Goal: Information Seeking & Learning: Understand process/instructions

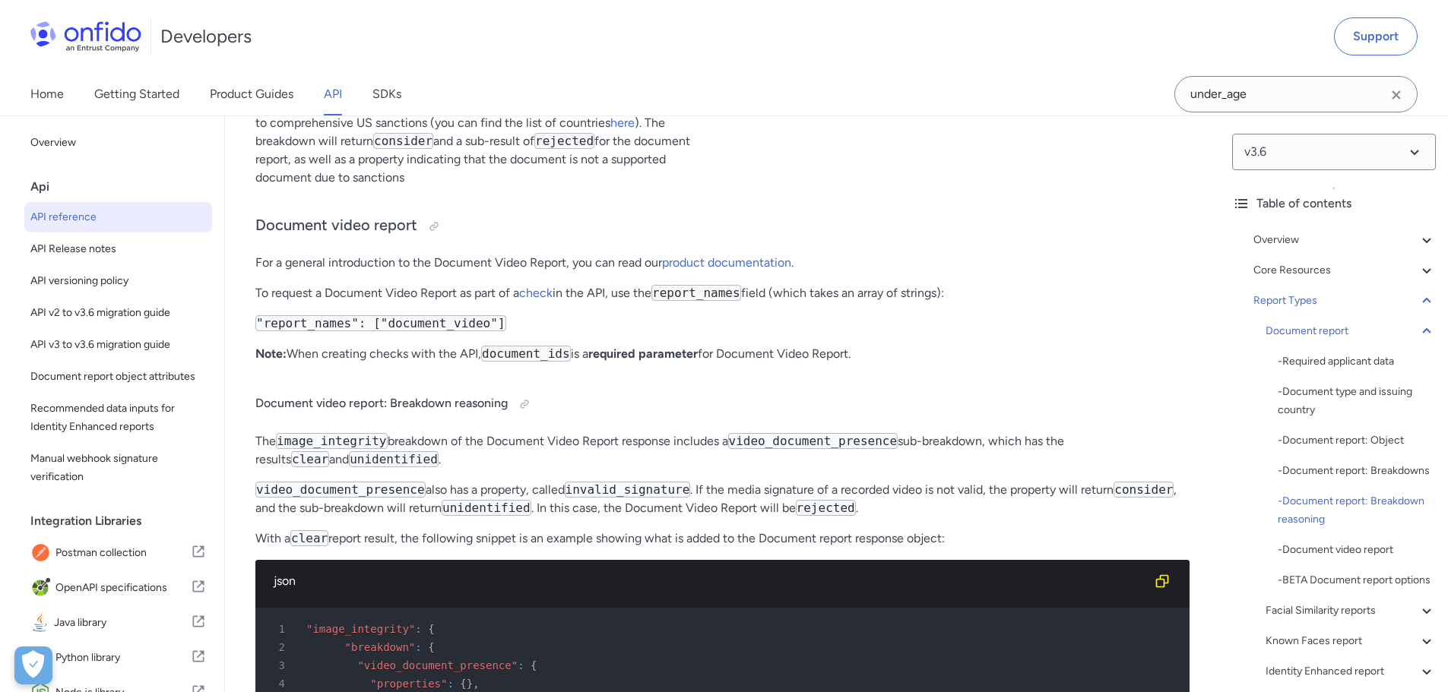
scroll to position [63881, 0]
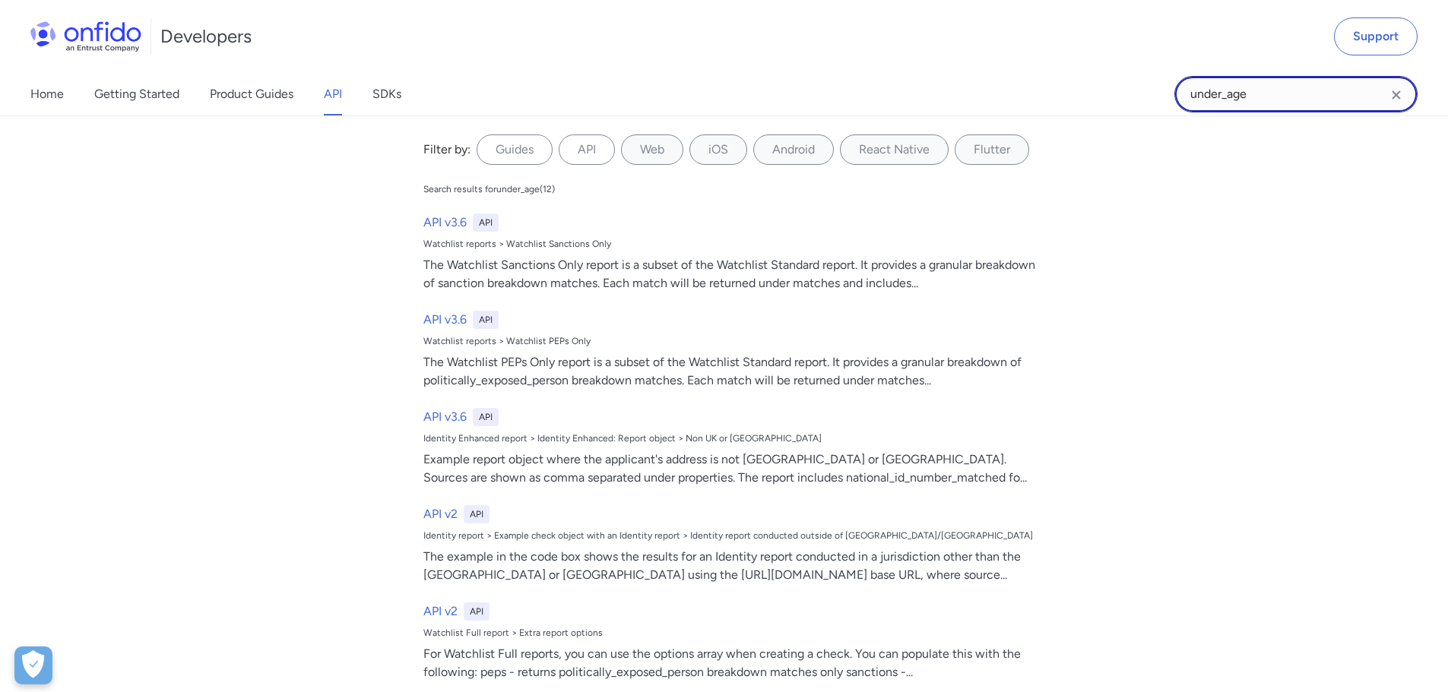
drag, startPoint x: 1259, startPoint y: 94, endPoint x: 1148, endPoint y: 90, distance: 111.1
click at [1148, 90] on div "Home Getting Started Product Guides API SDKs under_age under_age Filter by: Gui…" at bounding box center [724, 94] width 1448 height 43
paste input "expired_token"
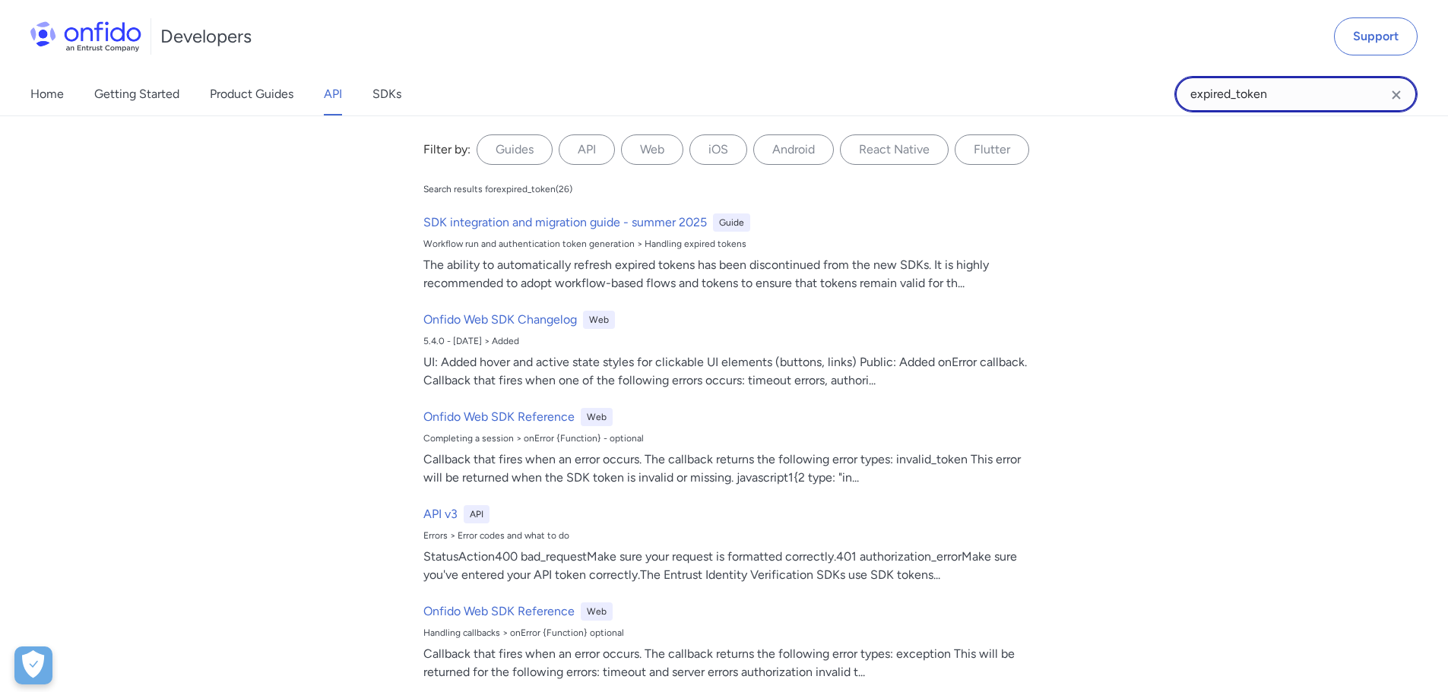
type input "expired_token"
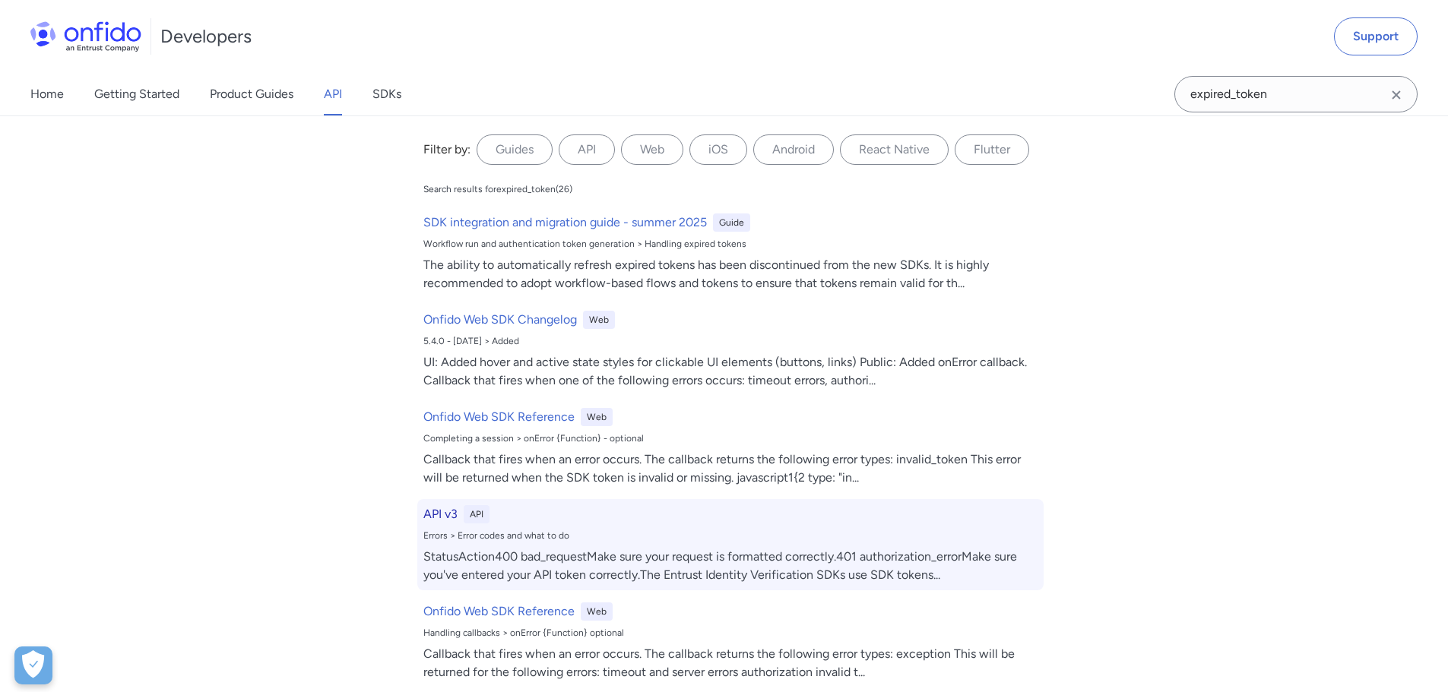
click at [480, 534] on div "Errors > Error codes and what to do" at bounding box center [730, 536] width 614 height 12
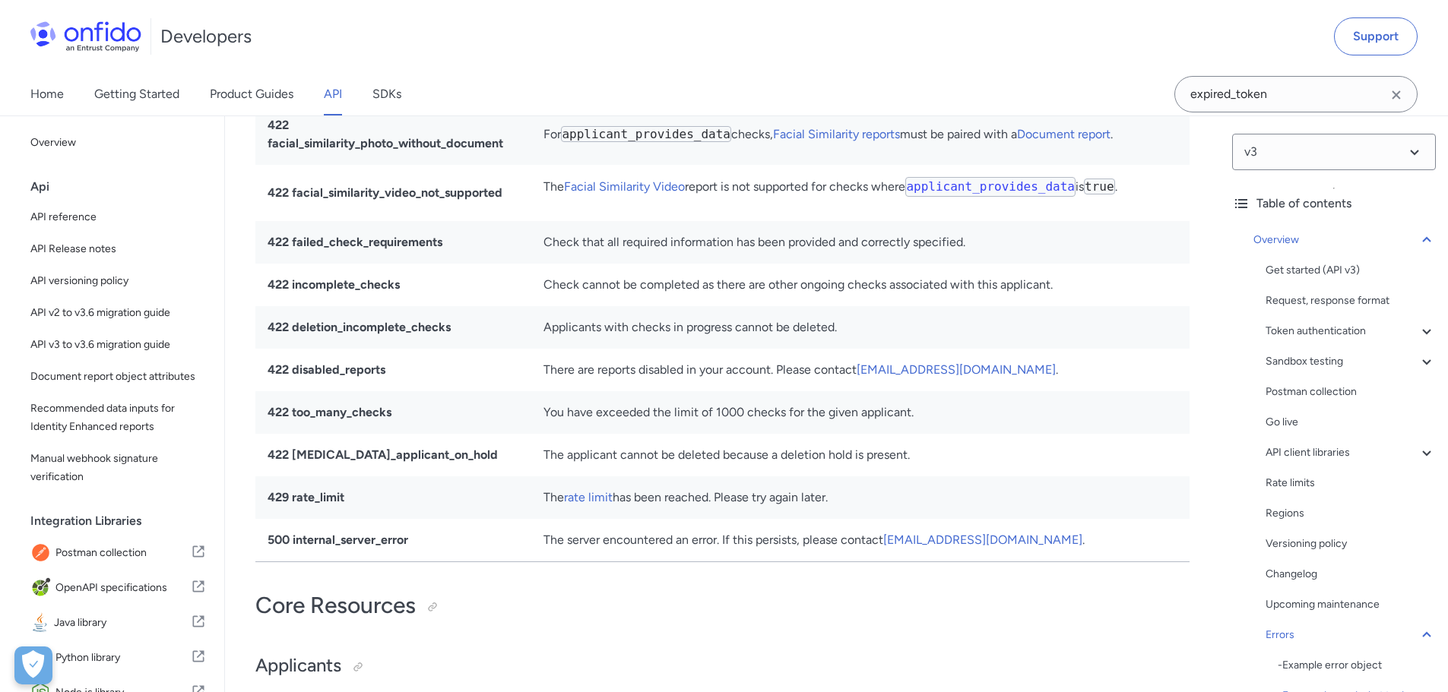
scroll to position [11203, 0]
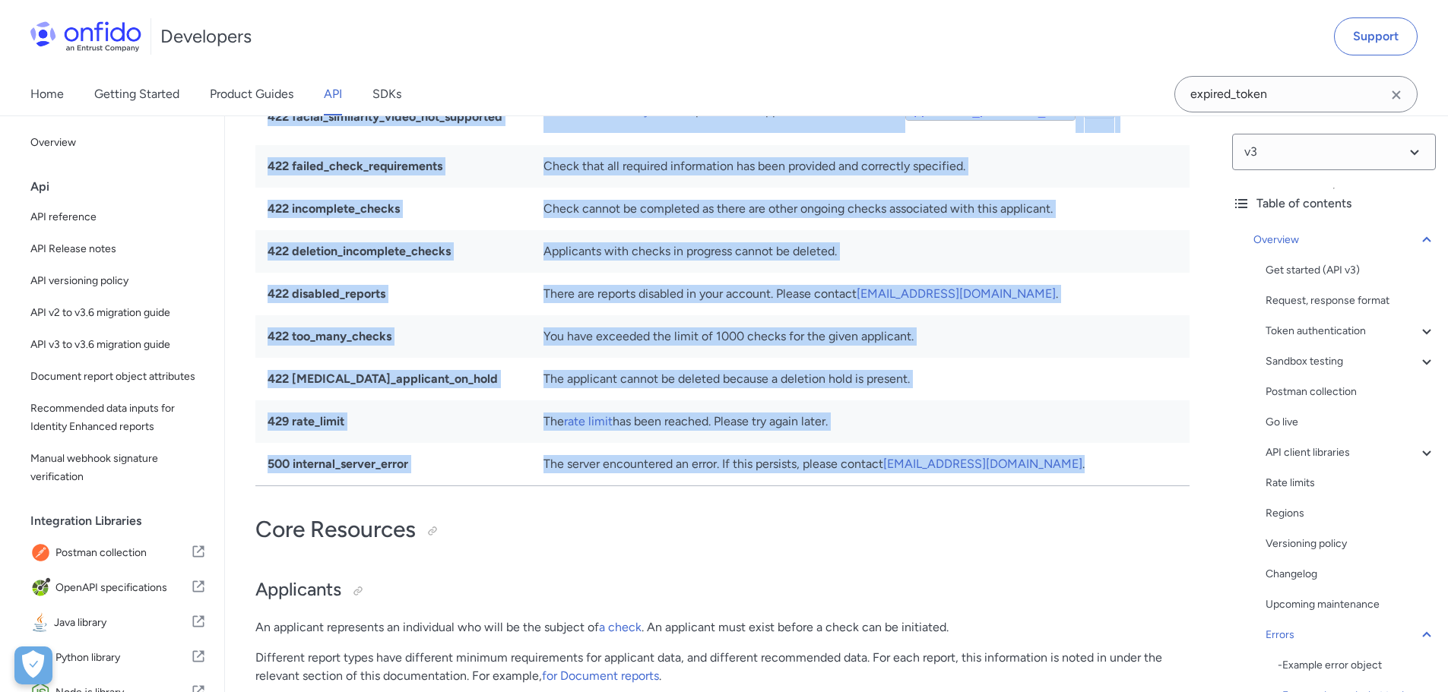
drag, startPoint x: 1122, startPoint y: 528, endPoint x: 261, endPoint y: 184, distance: 926.5
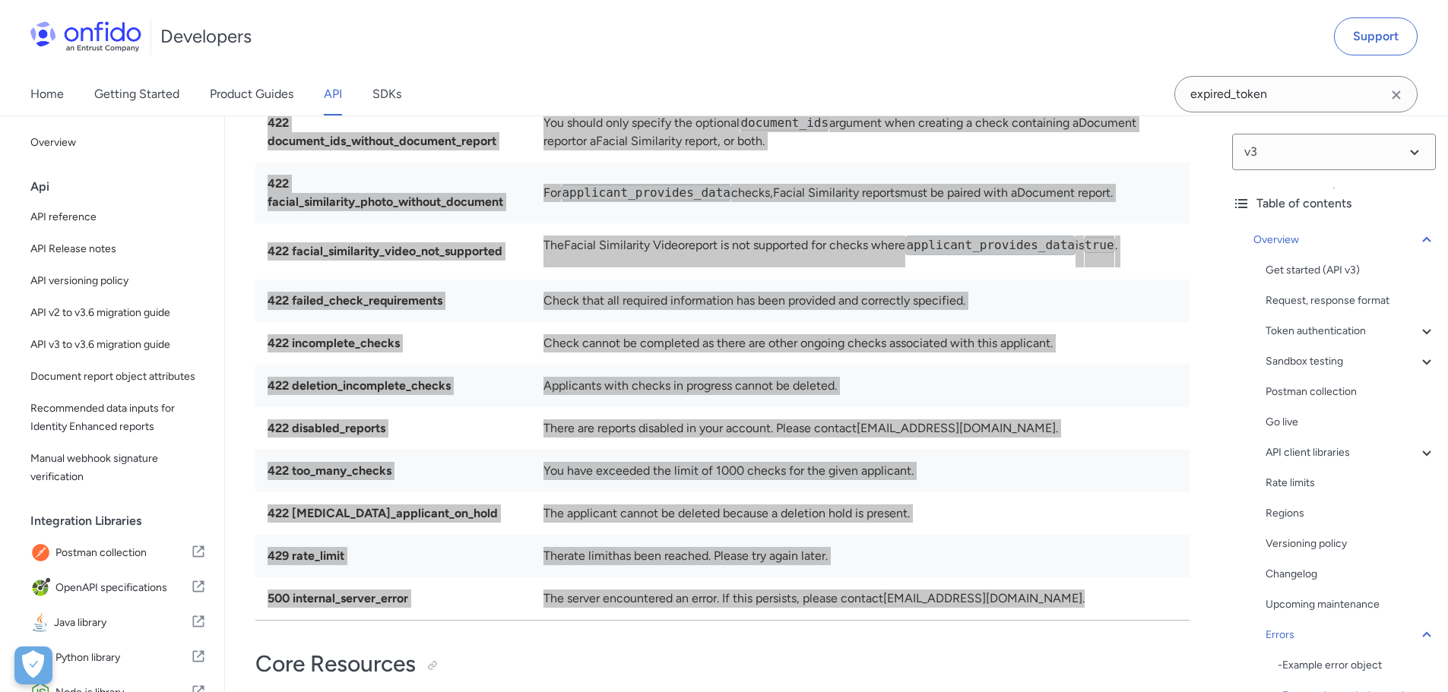
scroll to position [11127, 0]
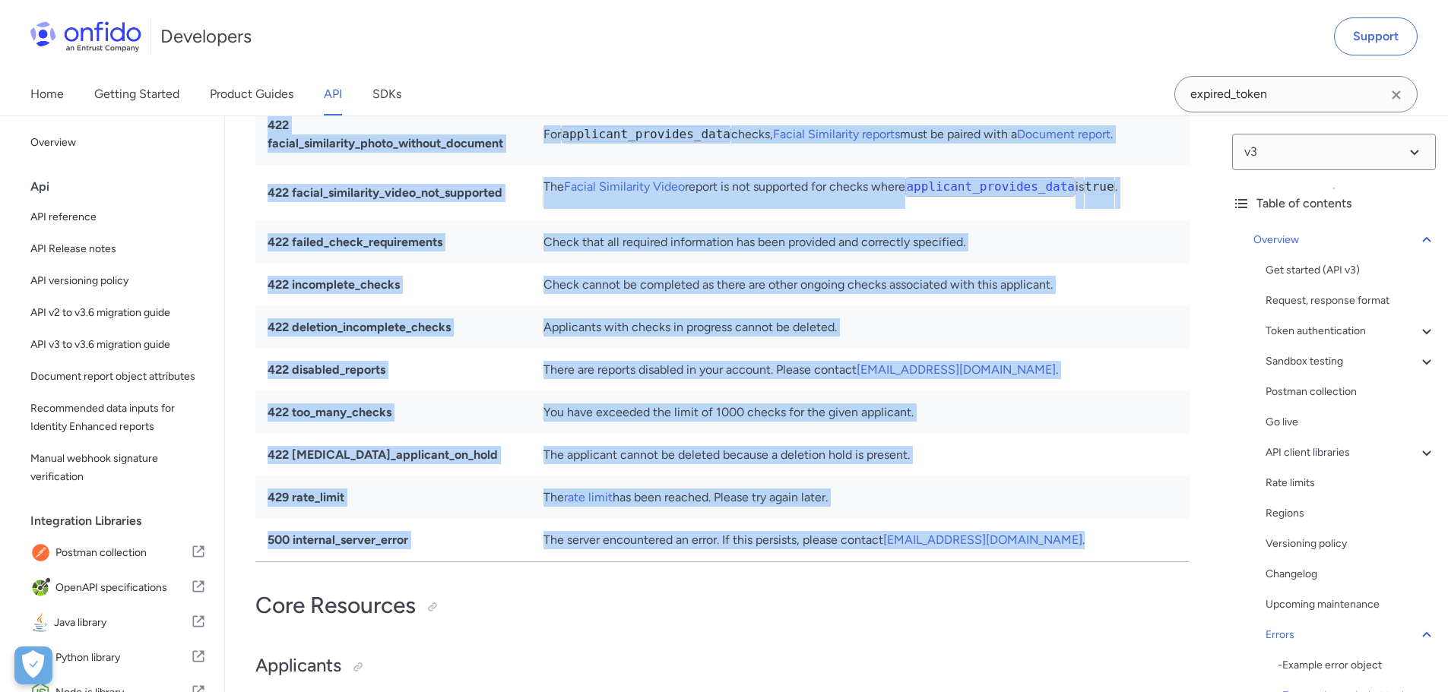
copy tbody "Make sure your request is formatted correctly. 401 authorization_error Make sur…"
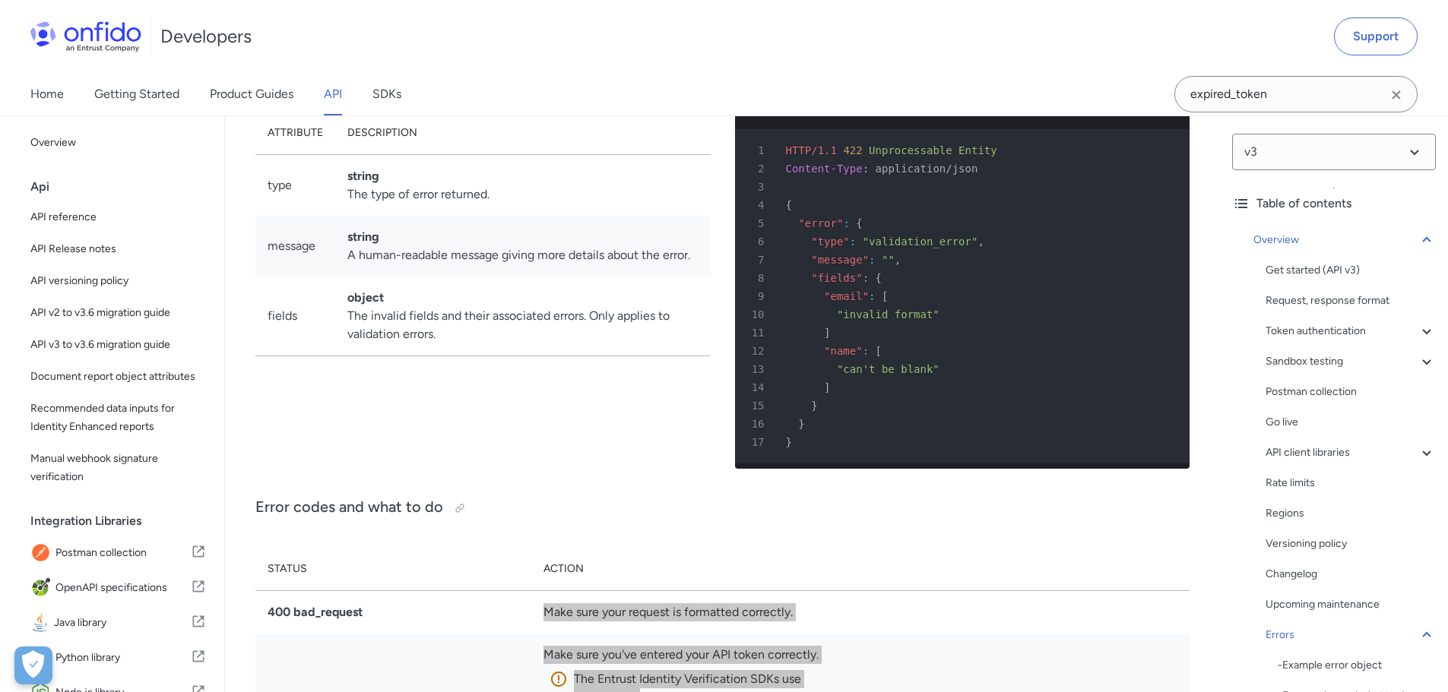
scroll to position [10063, 0]
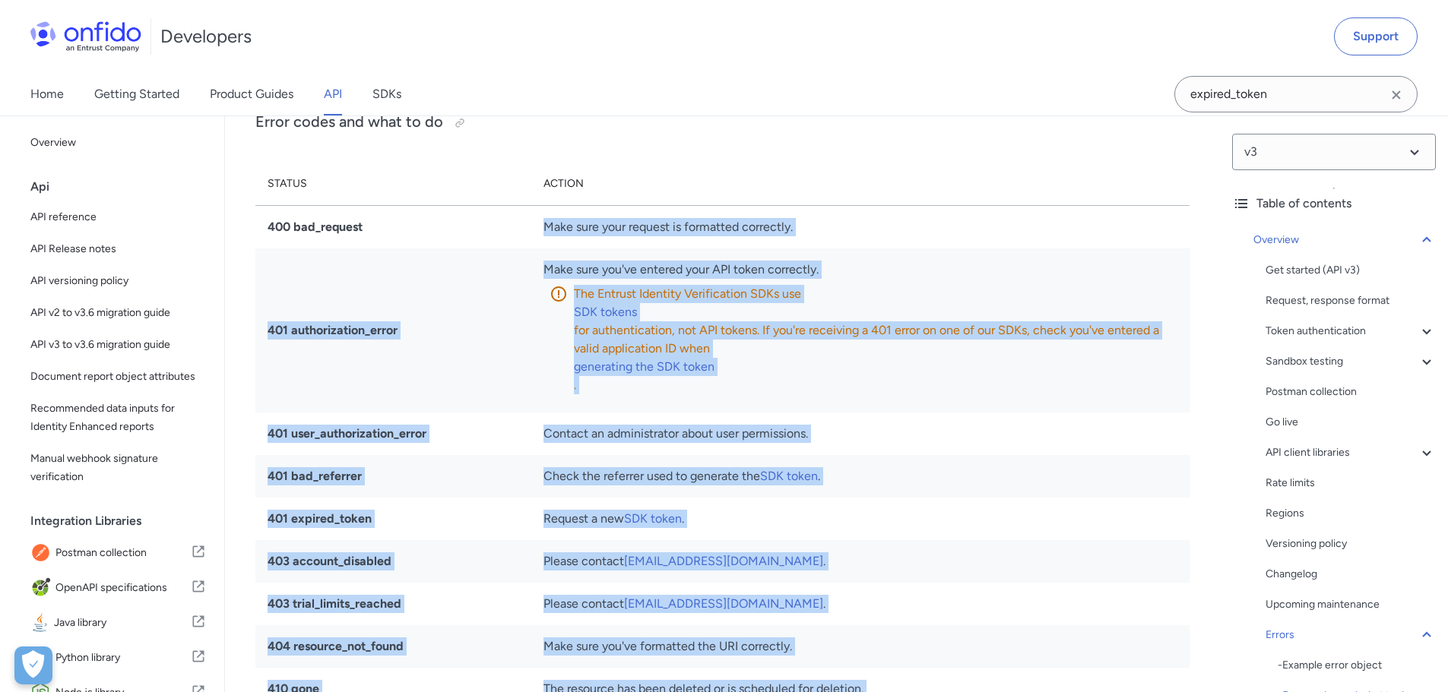
click at [370, 249] on td "400 bad_request" at bounding box center [393, 227] width 276 height 43
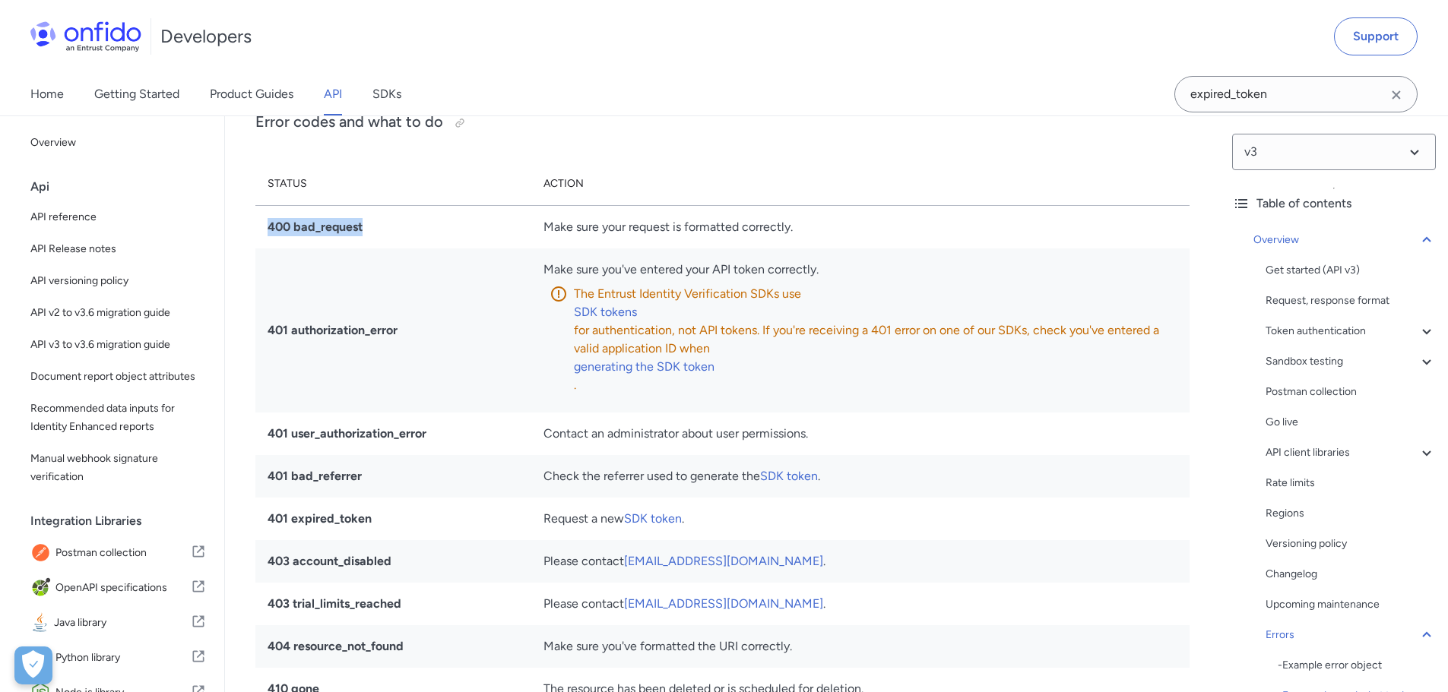
drag, startPoint x: 362, startPoint y: 279, endPoint x: 260, endPoint y: 279, distance: 101.9
click at [260, 249] on td "400 bad_request" at bounding box center [393, 227] width 276 height 43
copy strong "400 bad_request"
click at [477, 346] on td "401 authorization_error" at bounding box center [393, 331] width 276 height 164
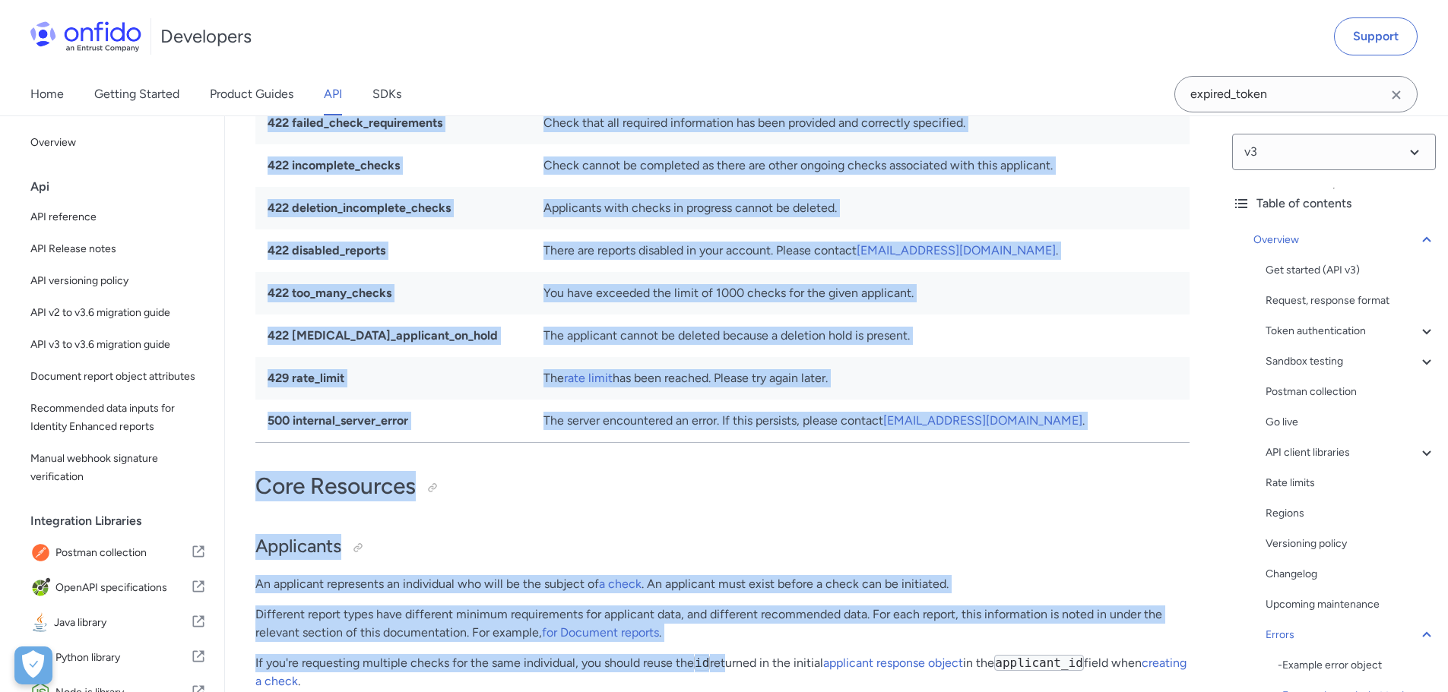
scroll to position [11274, 0]
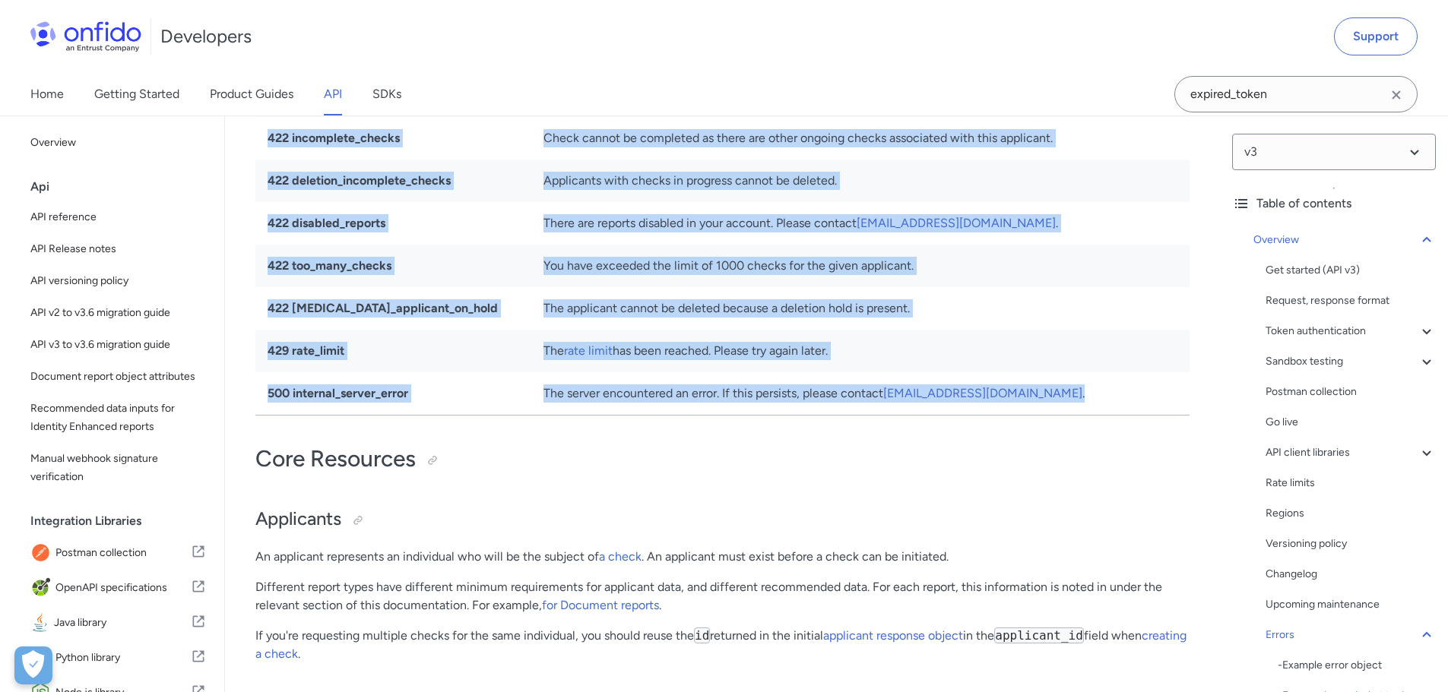
drag, startPoint x: 267, startPoint y: 277, endPoint x: 1111, endPoint y: 431, distance: 858.3
copy tbody "400 bad_request Make sure your request is formatted correctly. 401 authorizatio…"
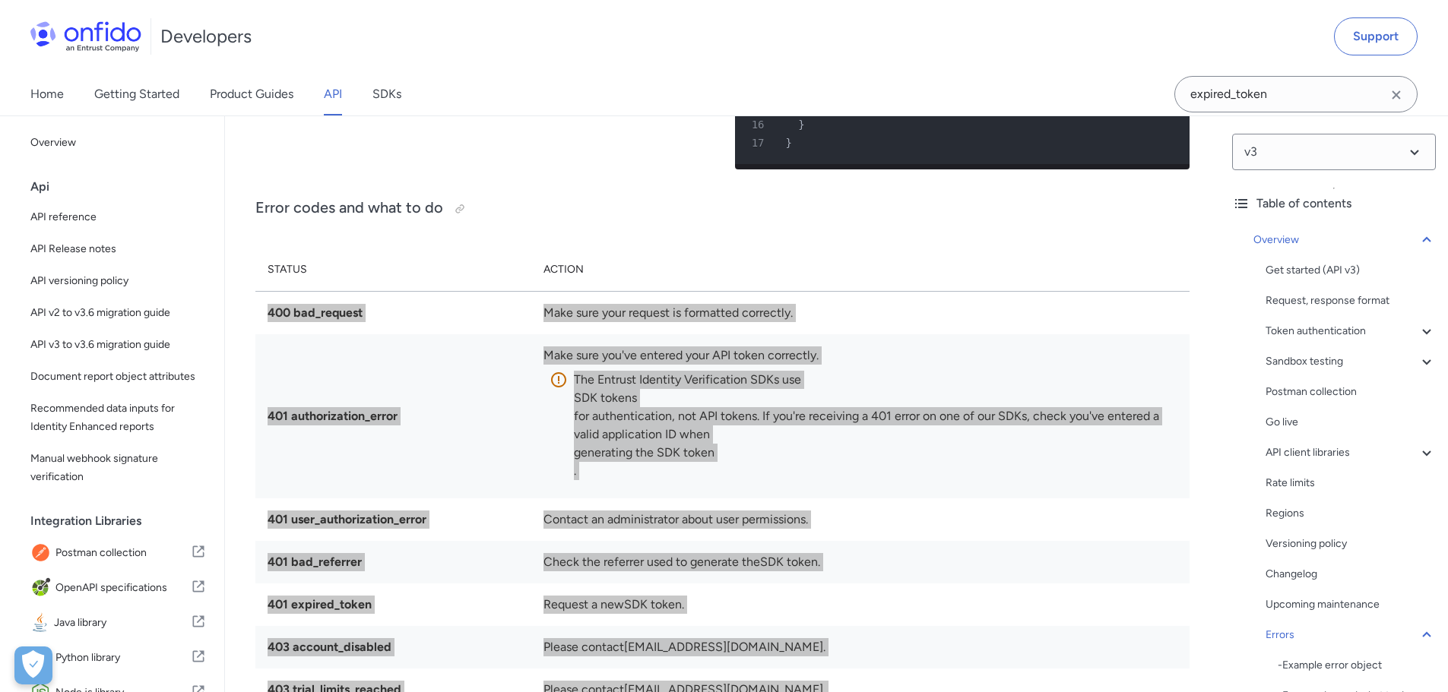
scroll to position [9982, 0]
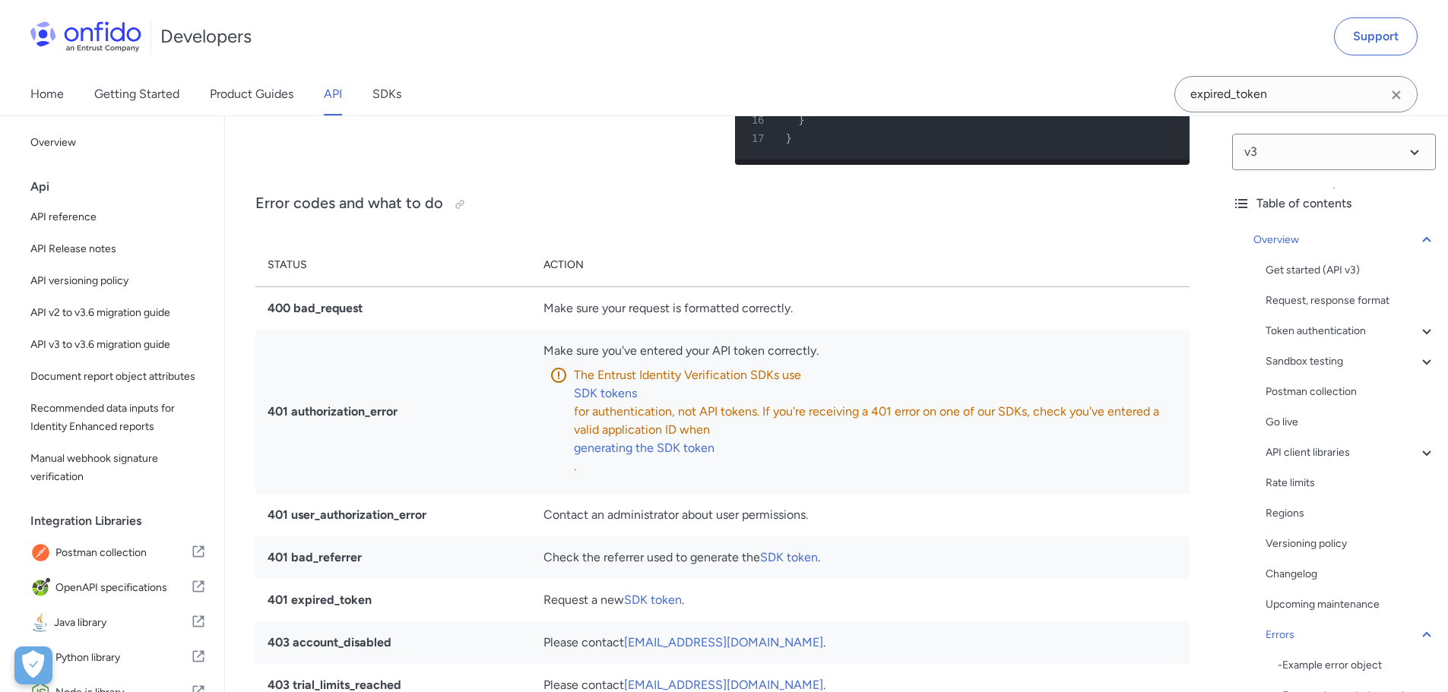
click at [613, 287] on th "Action" at bounding box center [860, 265] width 658 height 43
drag, startPoint x: 588, startPoint y: 318, endPoint x: 268, endPoint y: 327, distance: 320.9
click at [268, 287] on tr "Status Action" at bounding box center [722, 265] width 934 height 43
copy tr "Status Action"
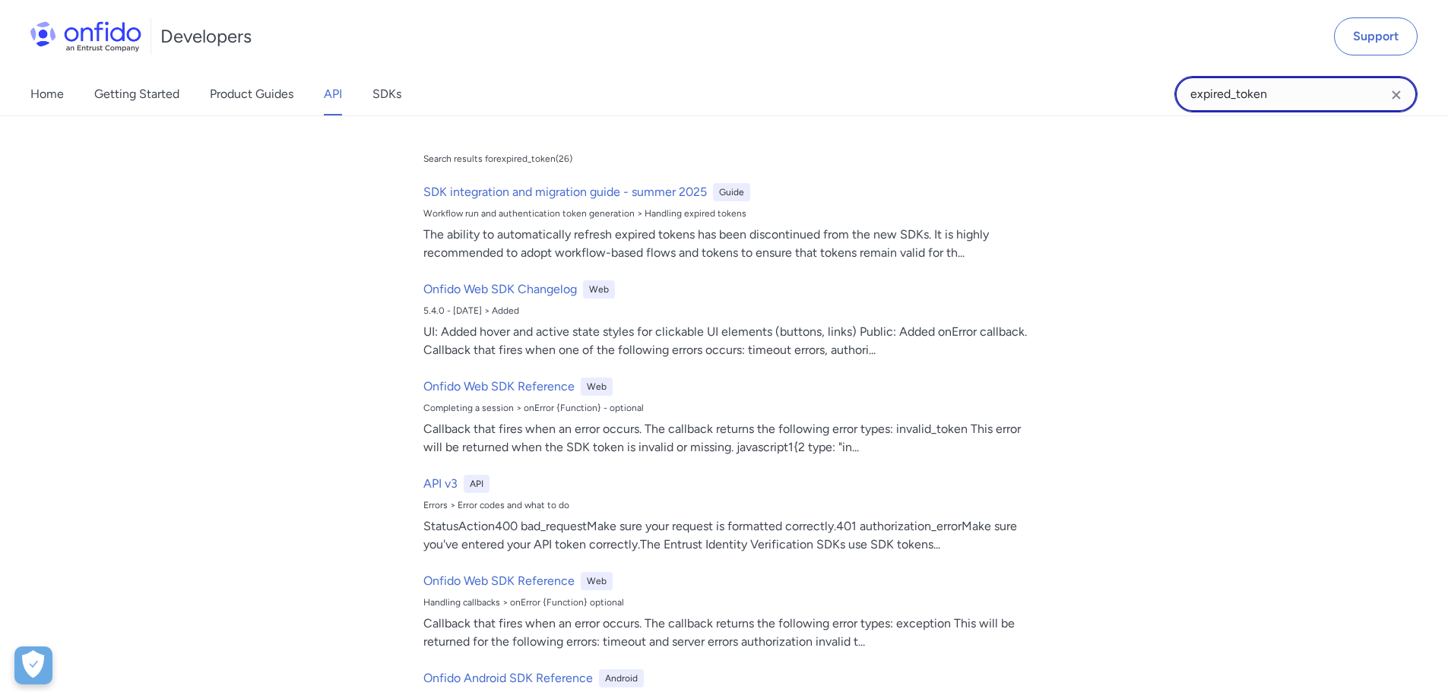
click at [1261, 93] on input "expired_token" at bounding box center [1295, 94] width 243 height 36
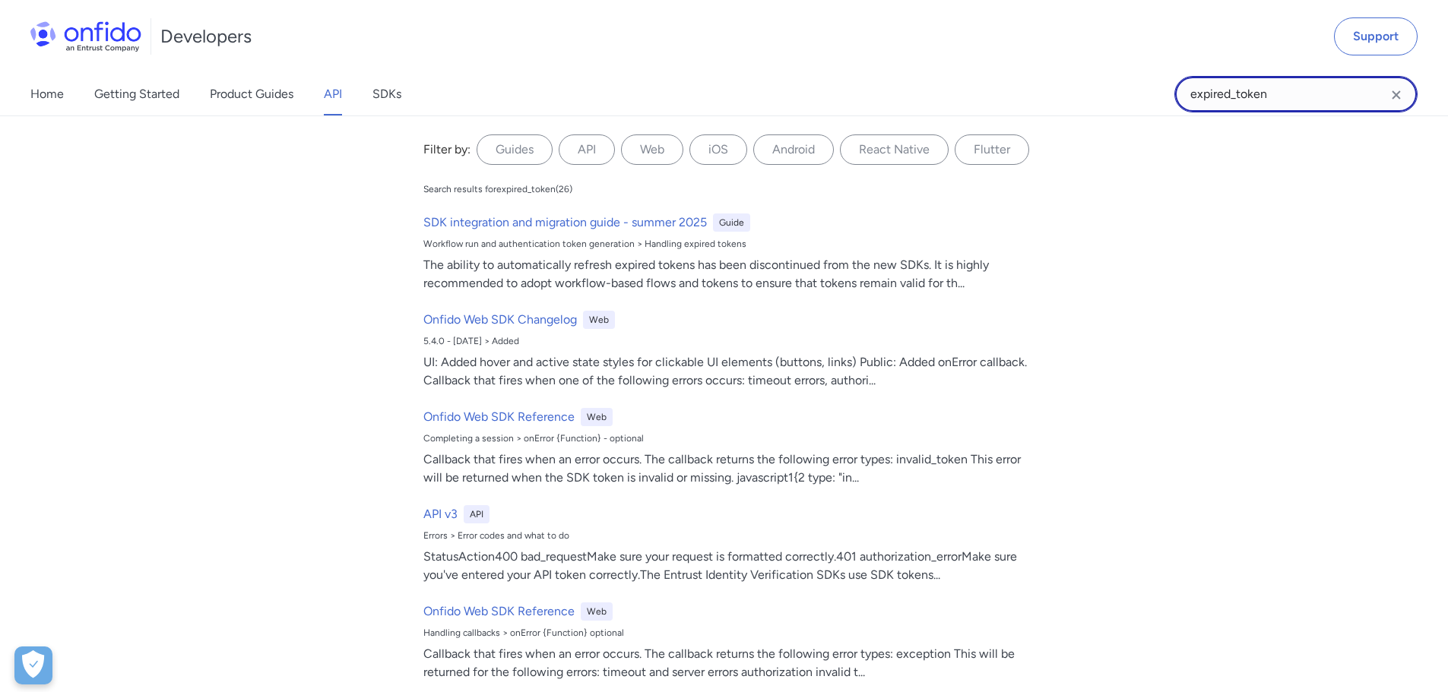
drag, startPoint x: 1187, startPoint y: 105, endPoint x: 1166, endPoint y: 109, distance: 21.6
click at [1166, 109] on div "Home Getting Started Product Guides API SDKs expired_token expired_token Filter…" at bounding box center [724, 94] width 1448 height 43
paste input "abandoned"
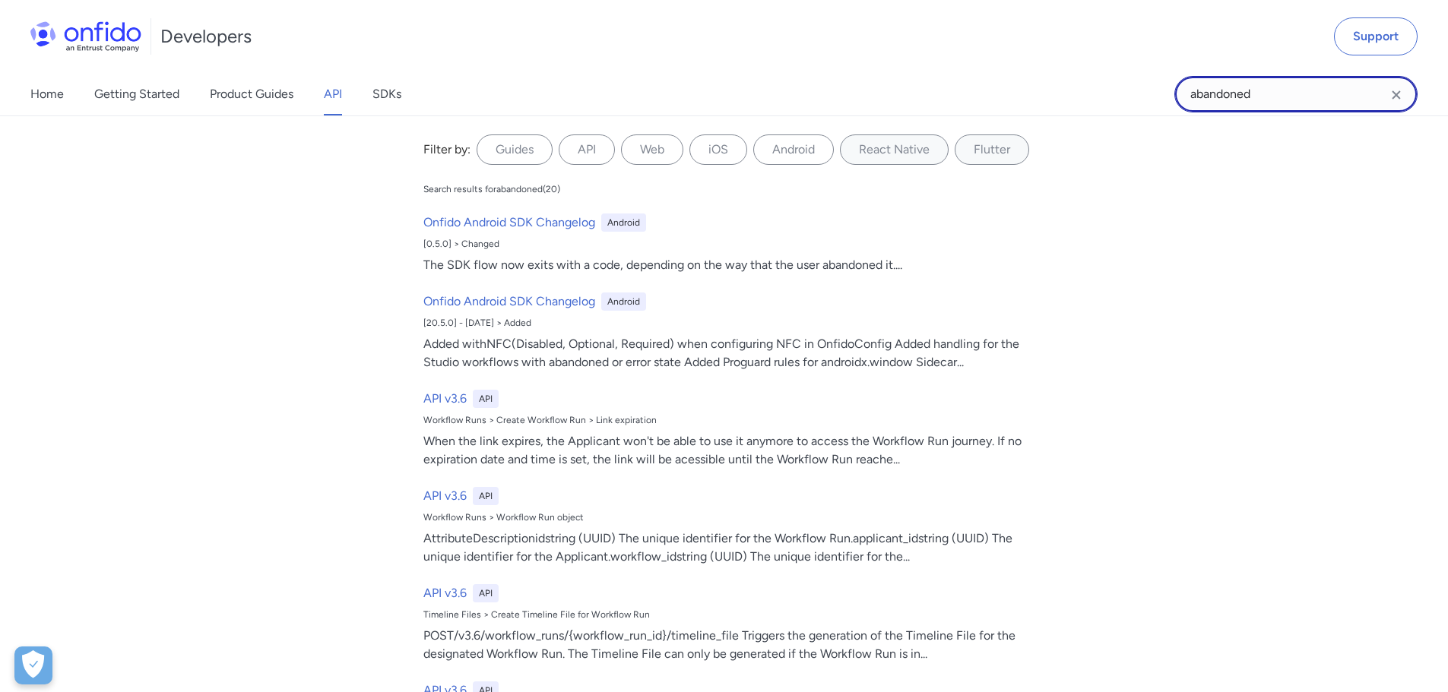
type input "abandoned"
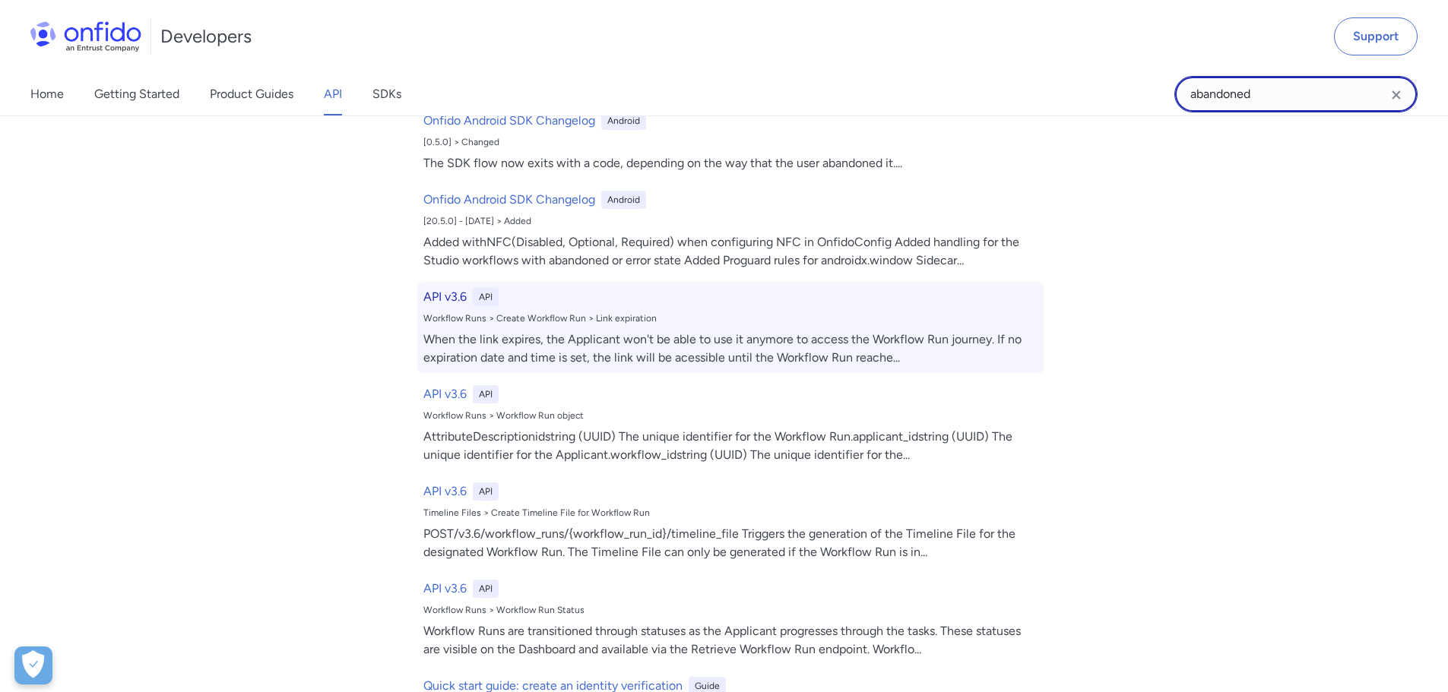
scroll to position [152, 0]
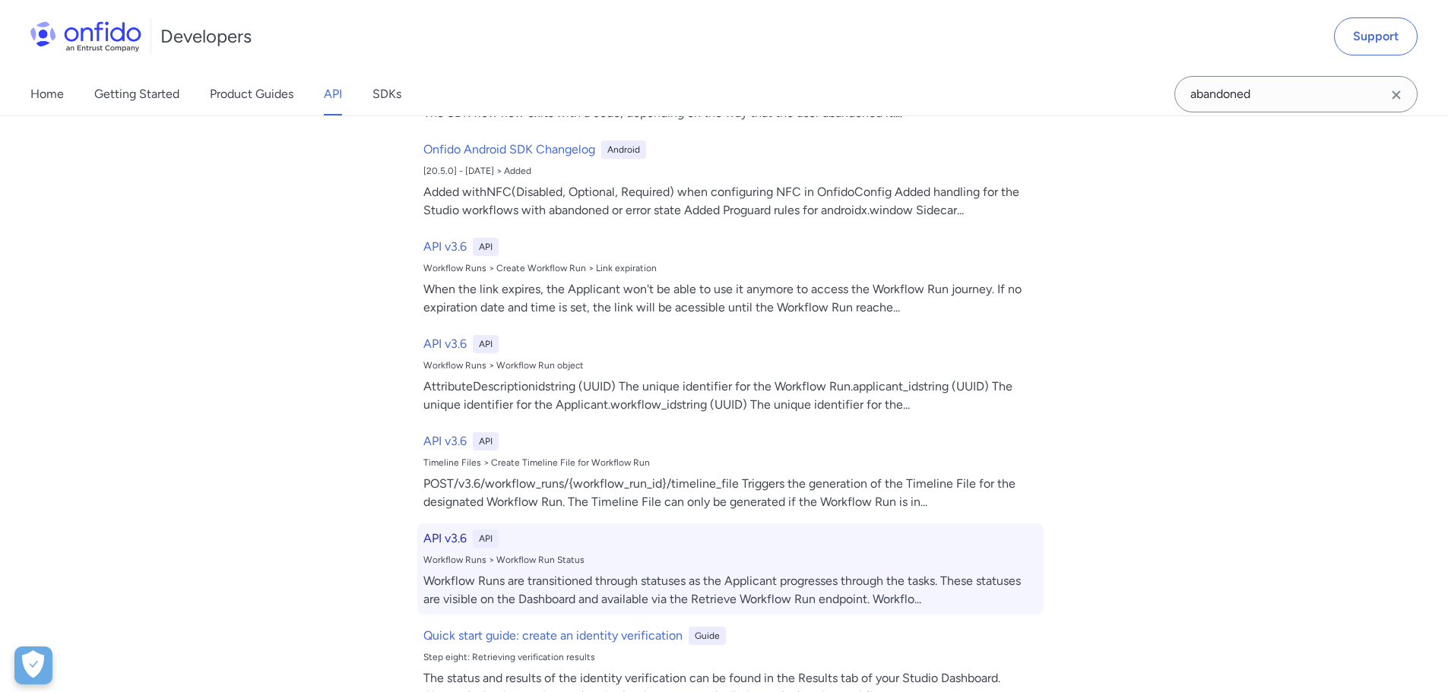
click at [522, 562] on div "Workflow Runs > Workflow Run Status" at bounding box center [730, 560] width 614 height 12
select select "http"
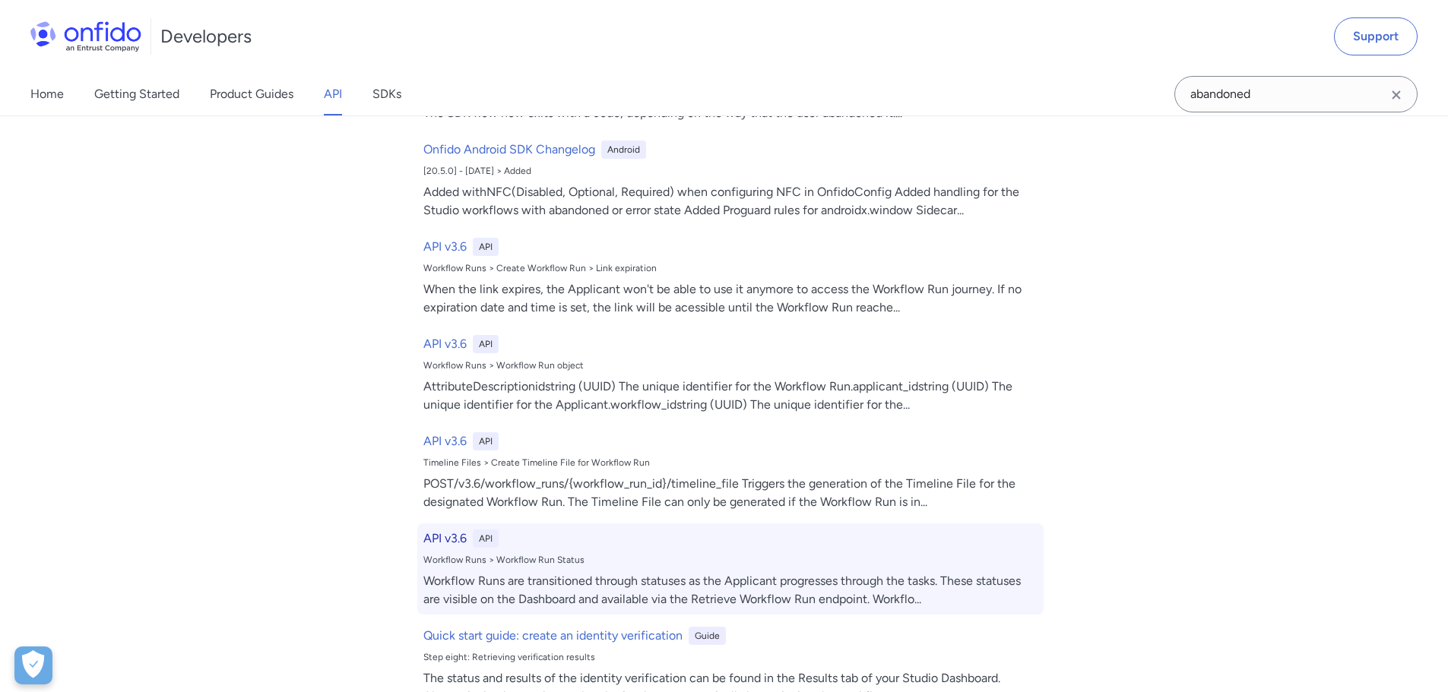
select select "http"
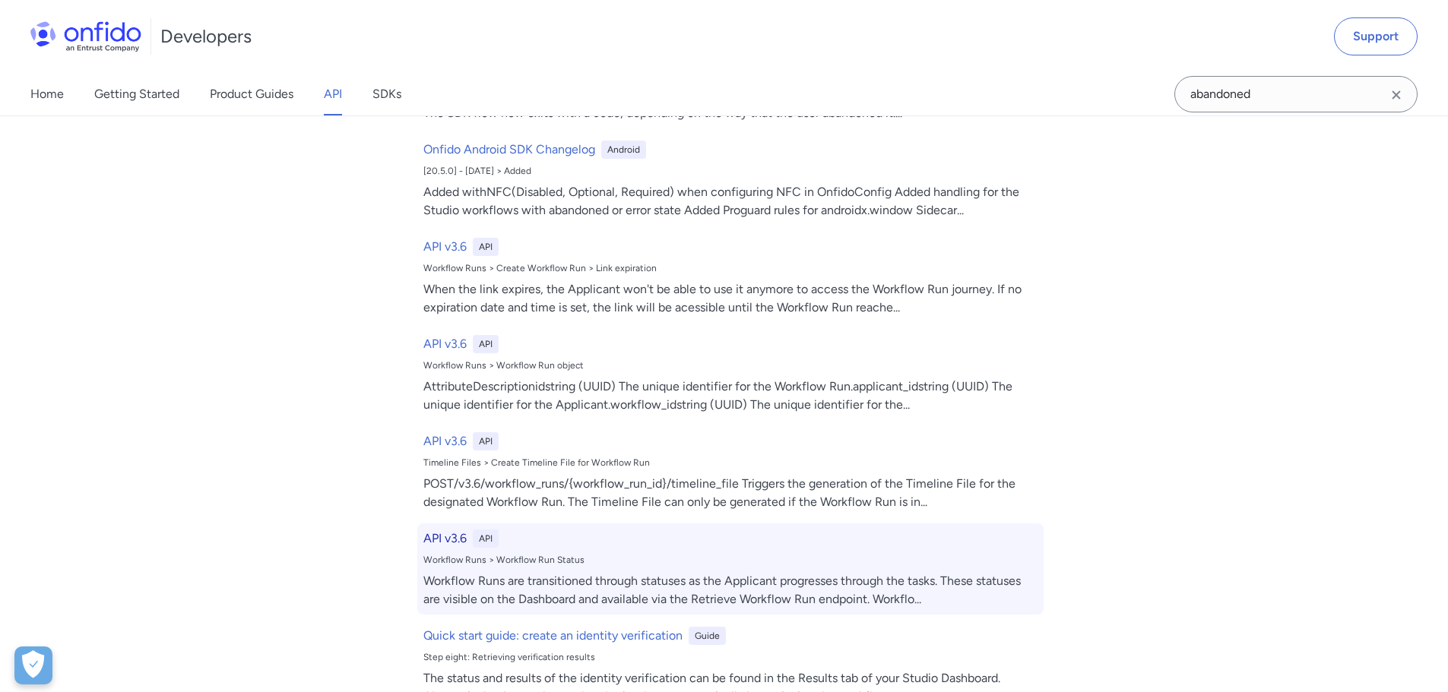
select select "http"
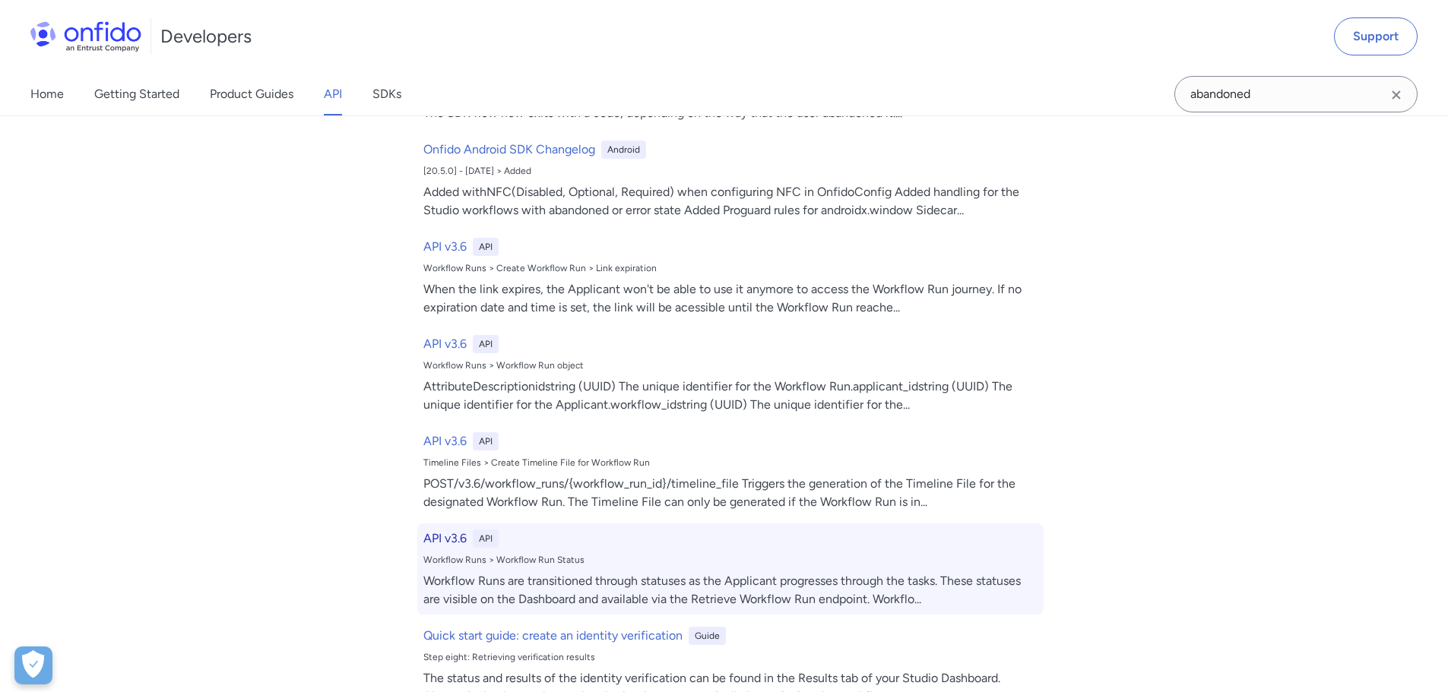
select select "http"
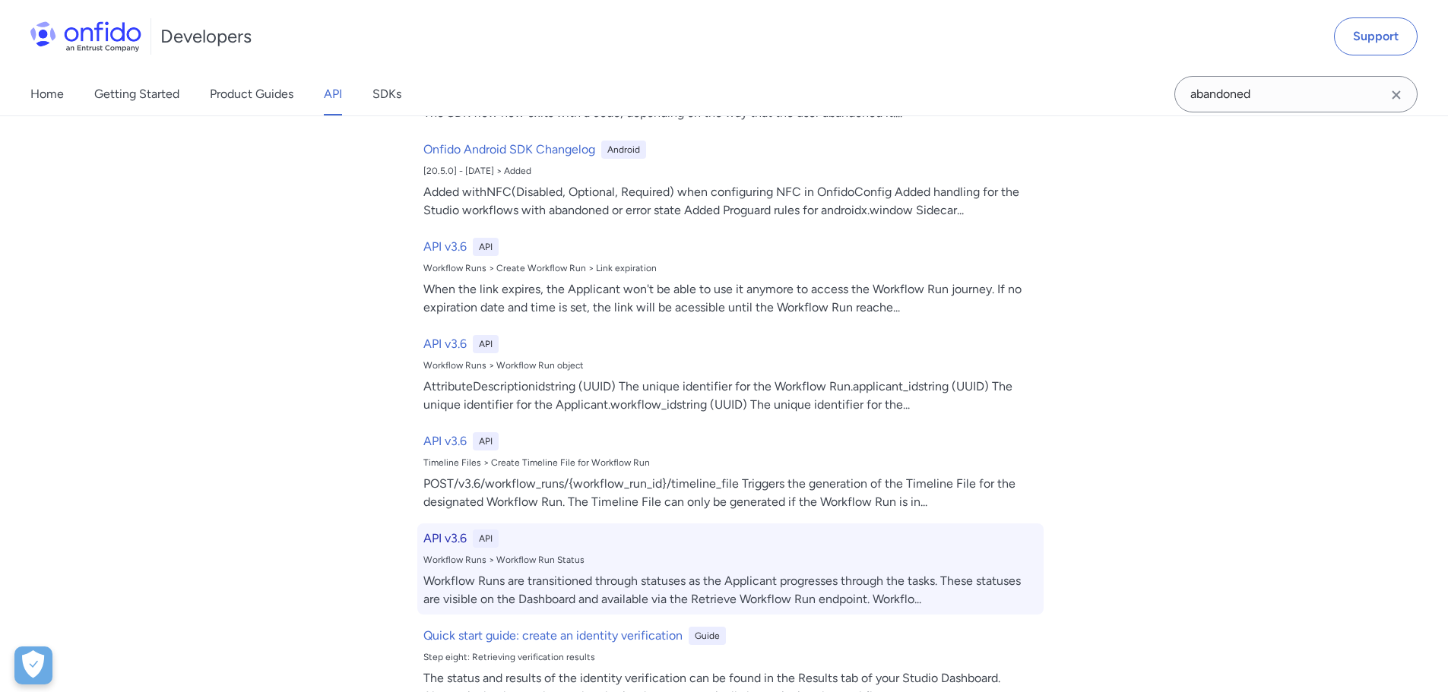
select select "http"
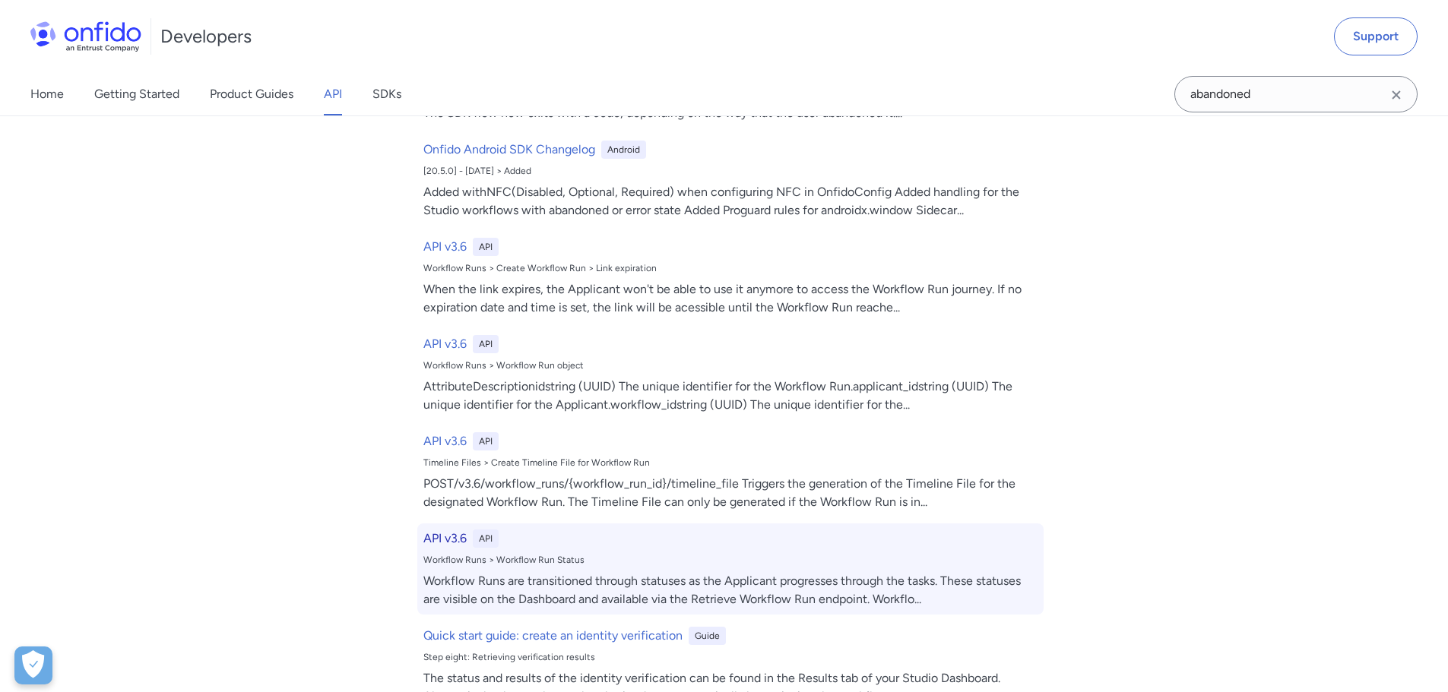
select select "http"
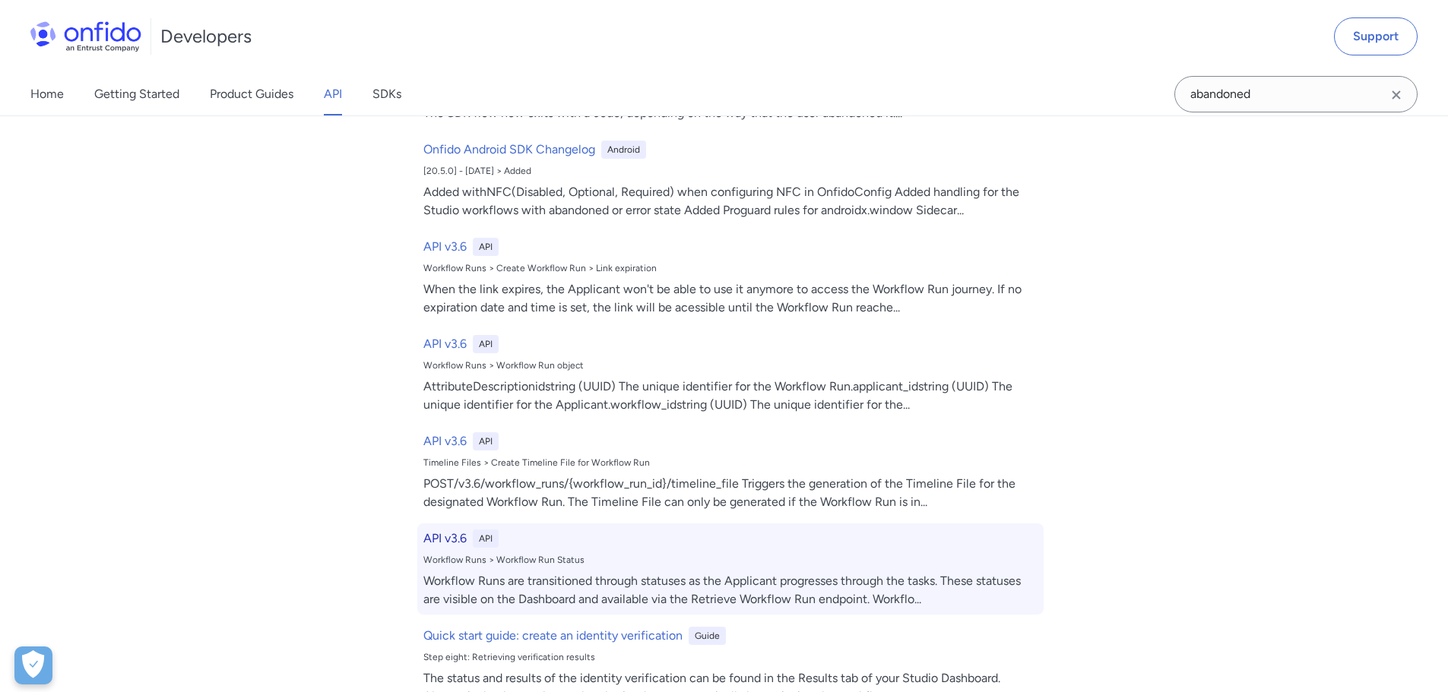
select select "http"
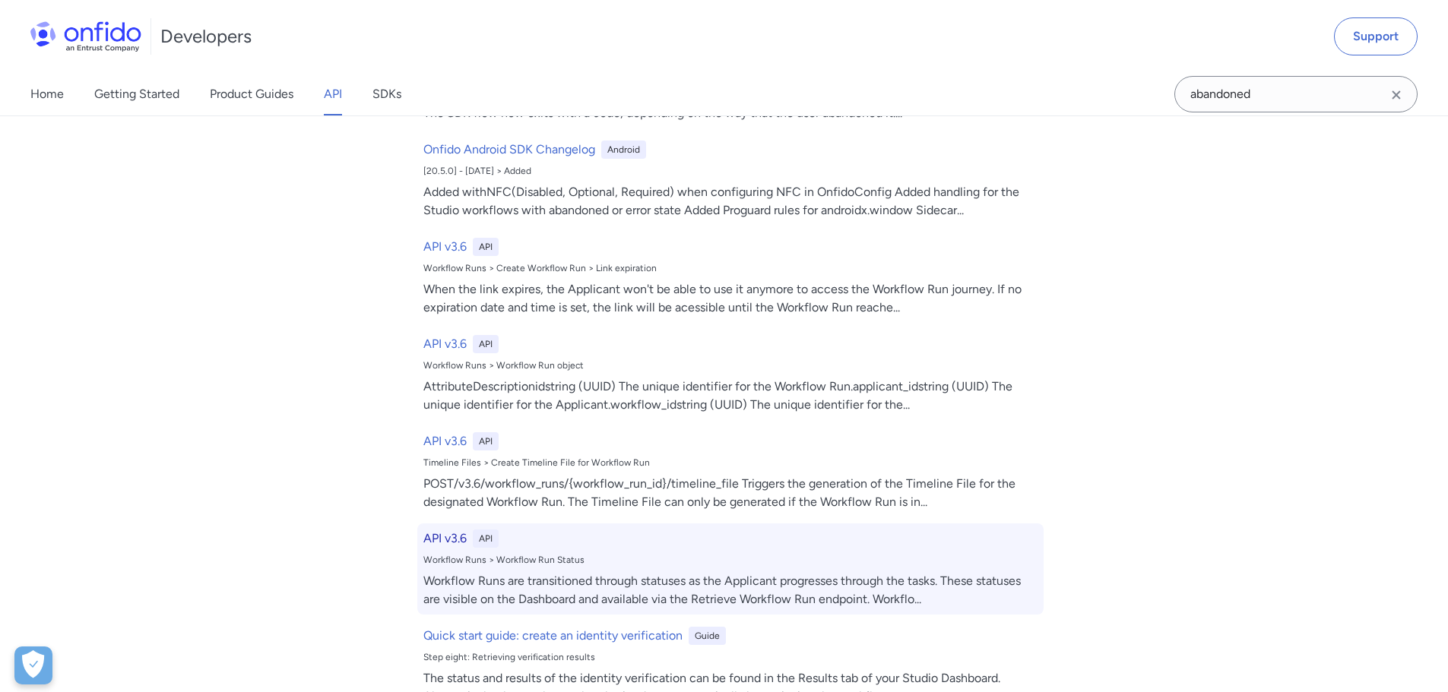
select select "http"
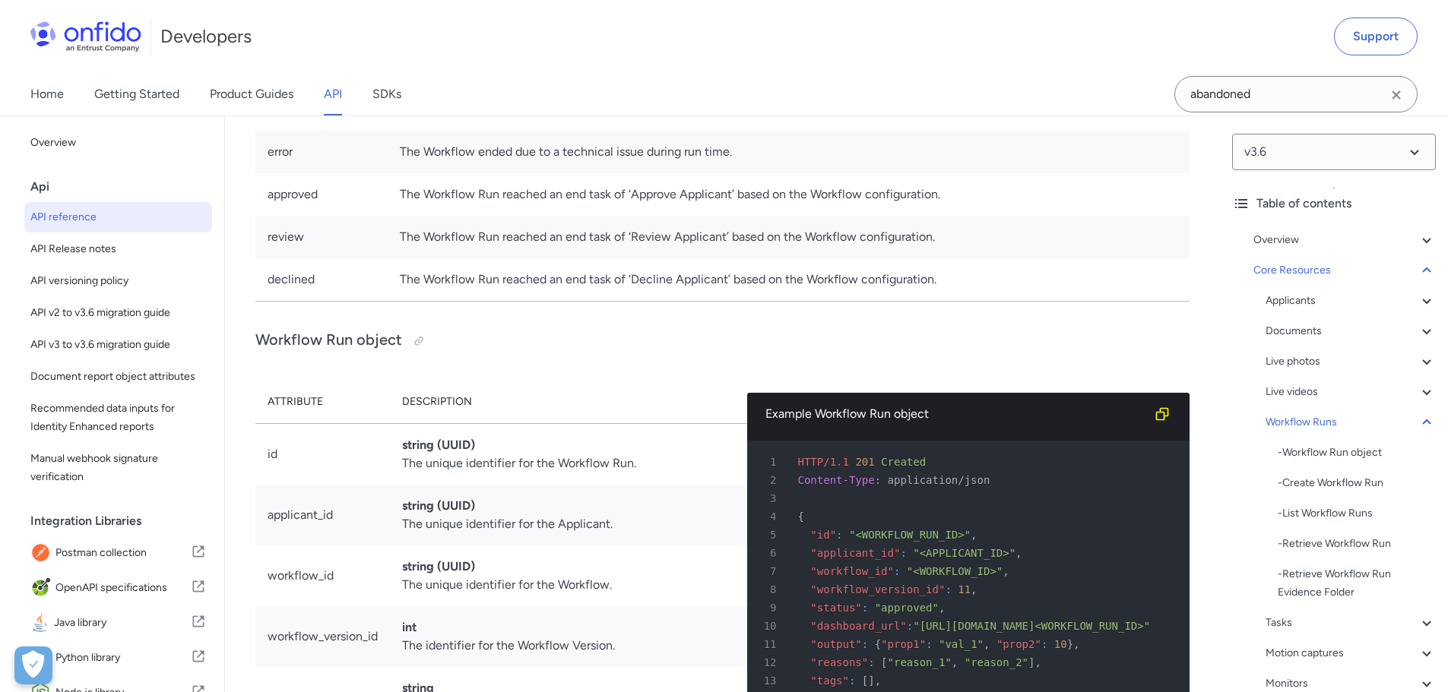
scroll to position [32941, 0]
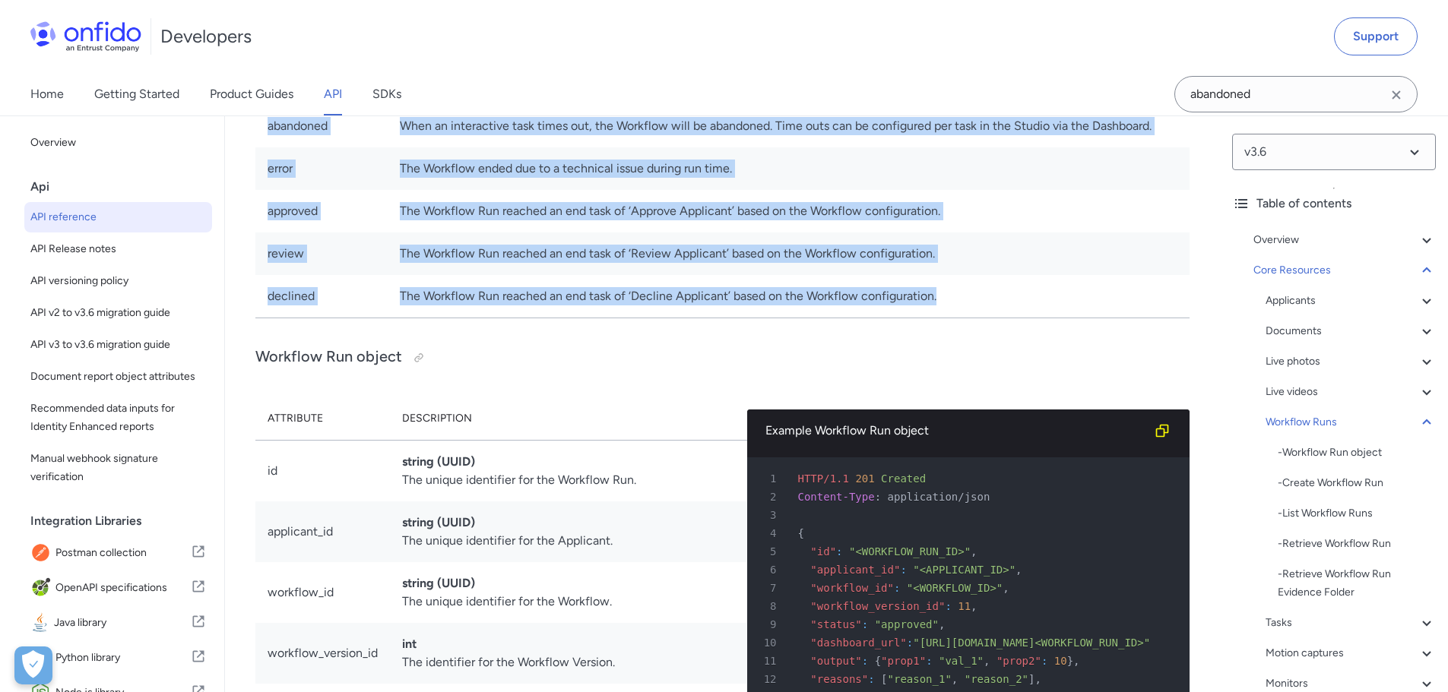
drag, startPoint x: 951, startPoint y: 599, endPoint x: 265, endPoint y: 325, distance: 738.9
click at [265, 318] on tbody "awaiting_input When the Workflow is waiting for an Applicant to complete a Smar…" at bounding box center [722, 160] width 934 height 317
copy tbody "awaiting_input When the Workflow is waiting for an Applicant to complete a Smar…"
click at [961, 318] on td "The Workflow Run reached an end task of ‘Decline Applicant’ based on the Workfl…" at bounding box center [789, 296] width 802 height 43
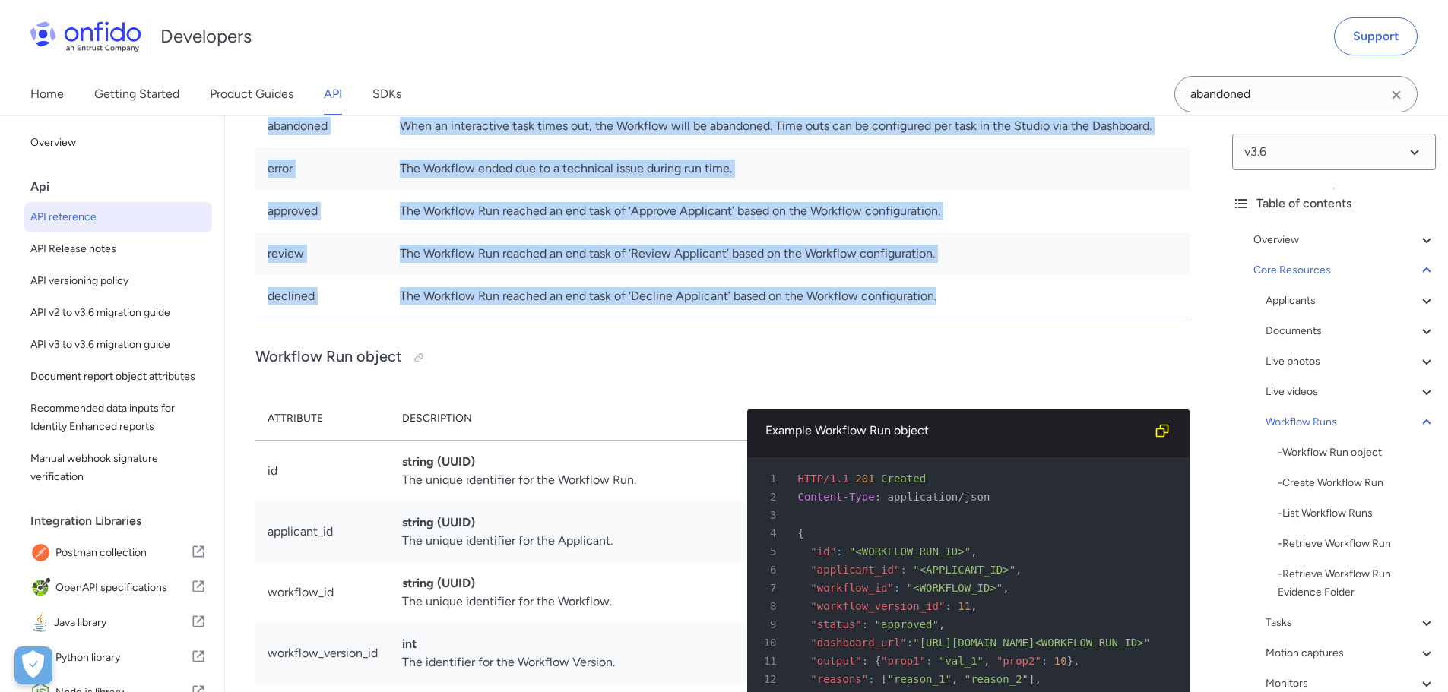
drag, startPoint x: 946, startPoint y: 608, endPoint x: 259, endPoint y: 297, distance: 753.5
click at [259, 297] on table "Workflow Status Description awaiting_input When the Workflow is waiting for an …" at bounding box center [722, 138] width 934 height 360
copy table "Workflow Status Description awaiting_input When the Workflow is waiting for an …"
